Goal: Transaction & Acquisition: Purchase product/service

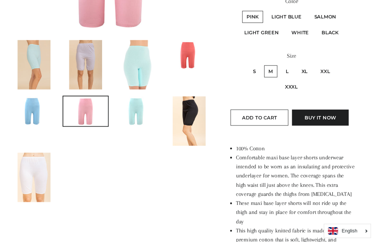
scroll to position [185, 0]
click at [40, 62] on img at bounding box center [35, 66] width 34 height 51
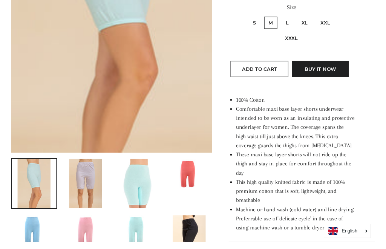
scroll to position [236, 0]
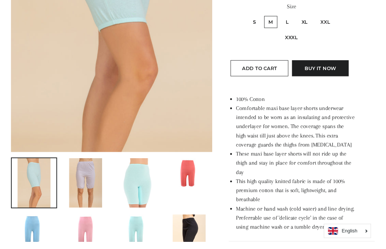
click at [96, 183] on img at bounding box center [88, 188] width 34 height 51
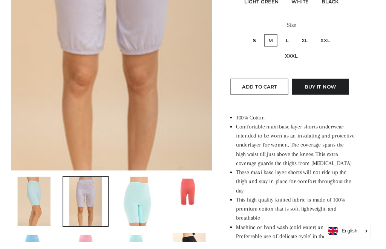
scroll to position [222, 0]
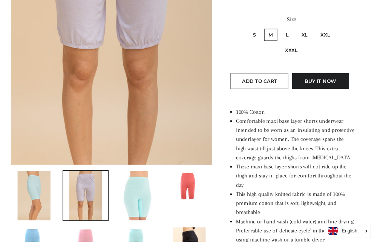
click at [147, 203] on img at bounding box center [142, 202] width 34 height 51
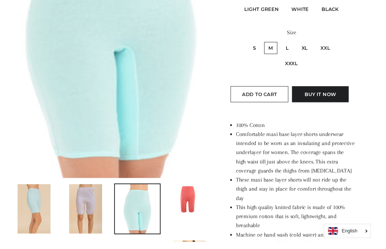
scroll to position [209, 0]
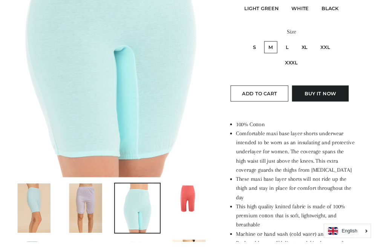
click at [200, 203] on img at bounding box center [195, 204] width 46 height 31
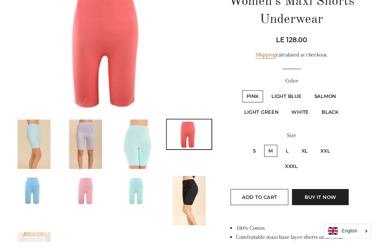
scroll to position [107, 0]
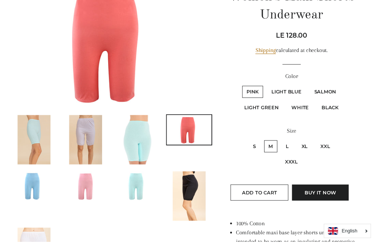
click at [265, 151] on label "S" at bounding box center [262, 151] width 12 height 12
click at [256, 144] on input "S" at bounding box center [255, 144] width 0 height 0
radio input "true"
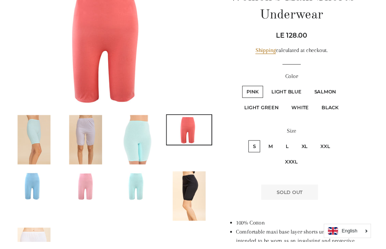
click at [280, 151] on label "M" at bounding box center [280, 151] width 14 height 12
click at [272, 144] on input "M" at bounding box center [271, 144] width 0 height 0
radio input "true"
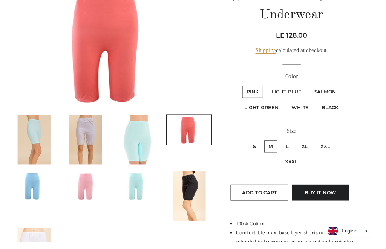
click at [203, 198] on img at bounding box center [195, 202] width 34 height 51
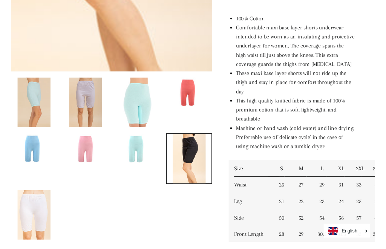
scroll to position [320, 0]
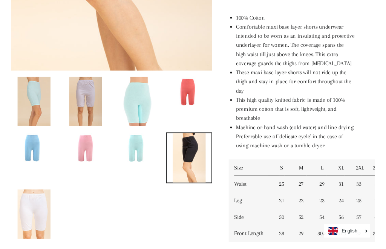
click at [41, 218] on img at bounding box center [35, 221] width 34 height 51
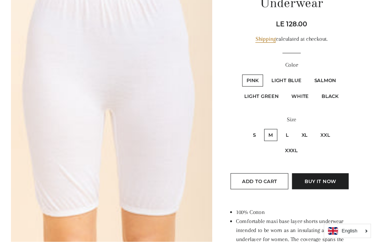
scroll to position [121, 0]
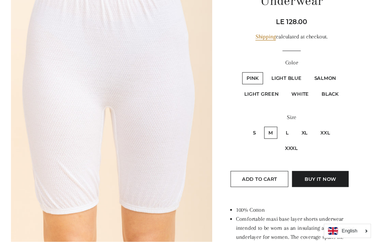
click at [264, 135] on label "S" at bounding box center [262, 137] width 12 height 12
click at [256, 130] on input "S" at bounding box center [255, 130] width 0 height 0
radio input "true"
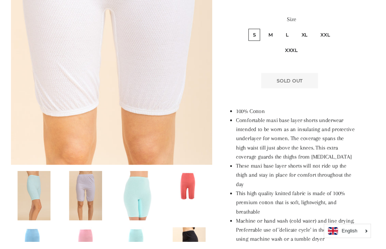
scroll to position [223, 0]
click at [91, 246] on img at bounding box center [88, 249] width 46 height 31
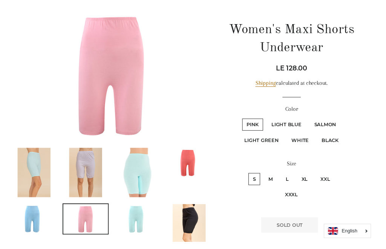
scroll to position [52, 0]
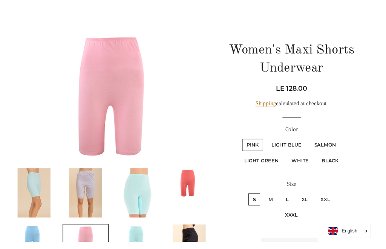
click at [35, 239] on img at bounding box center [35, 247] width 46 height 31
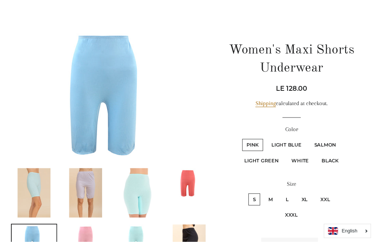
click at [134, 249] on img at bounding box center [142, 247] width 46 height 31
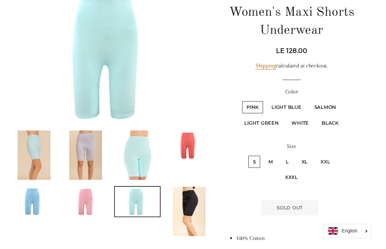
scroll to position [91, 0]
click at [18, 203] on img at bounding box center [35, 208] width 46 height 31
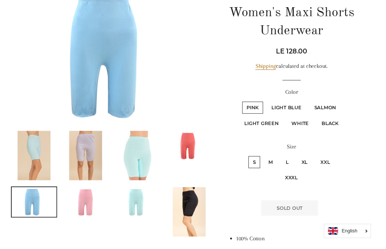
click at [83, 206] on img at bounding box center [88, 208] width 46 height 31
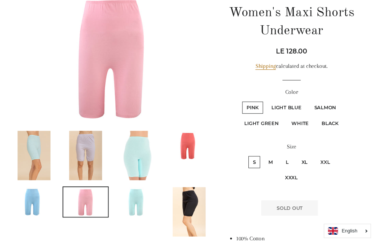
click at [290, 170] on label "L" at bounding box center [296, 167] width 12 height 12
click at [289, 160] on input "L" at bounding box center [289, 160] width 0 height 0
radio input "true"
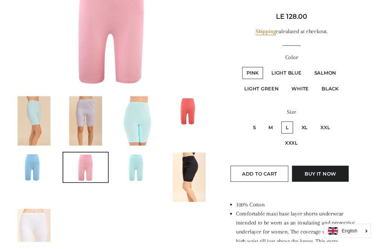
scroll to position [106, 0]
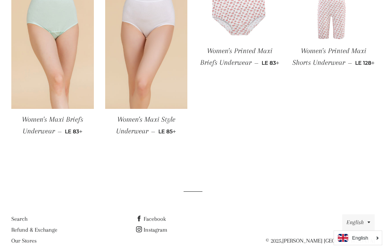
scroll to position [730, 0]
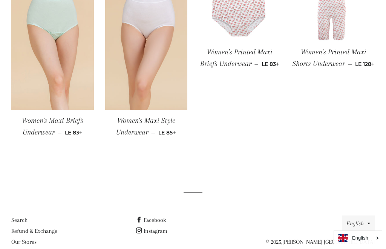
click at [70, 99] on img at bounding box center [52, 48] width 83 height 124
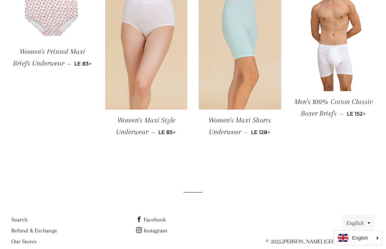
scroll to position [702, 0]
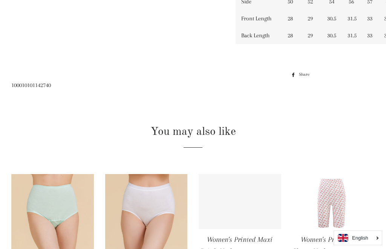
scroll to position [576, 0]
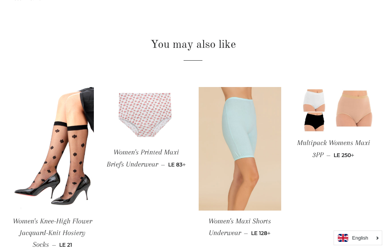
scroll to position [496, 0]
